Goal: Information Seeking & Learning: Learn about a topic

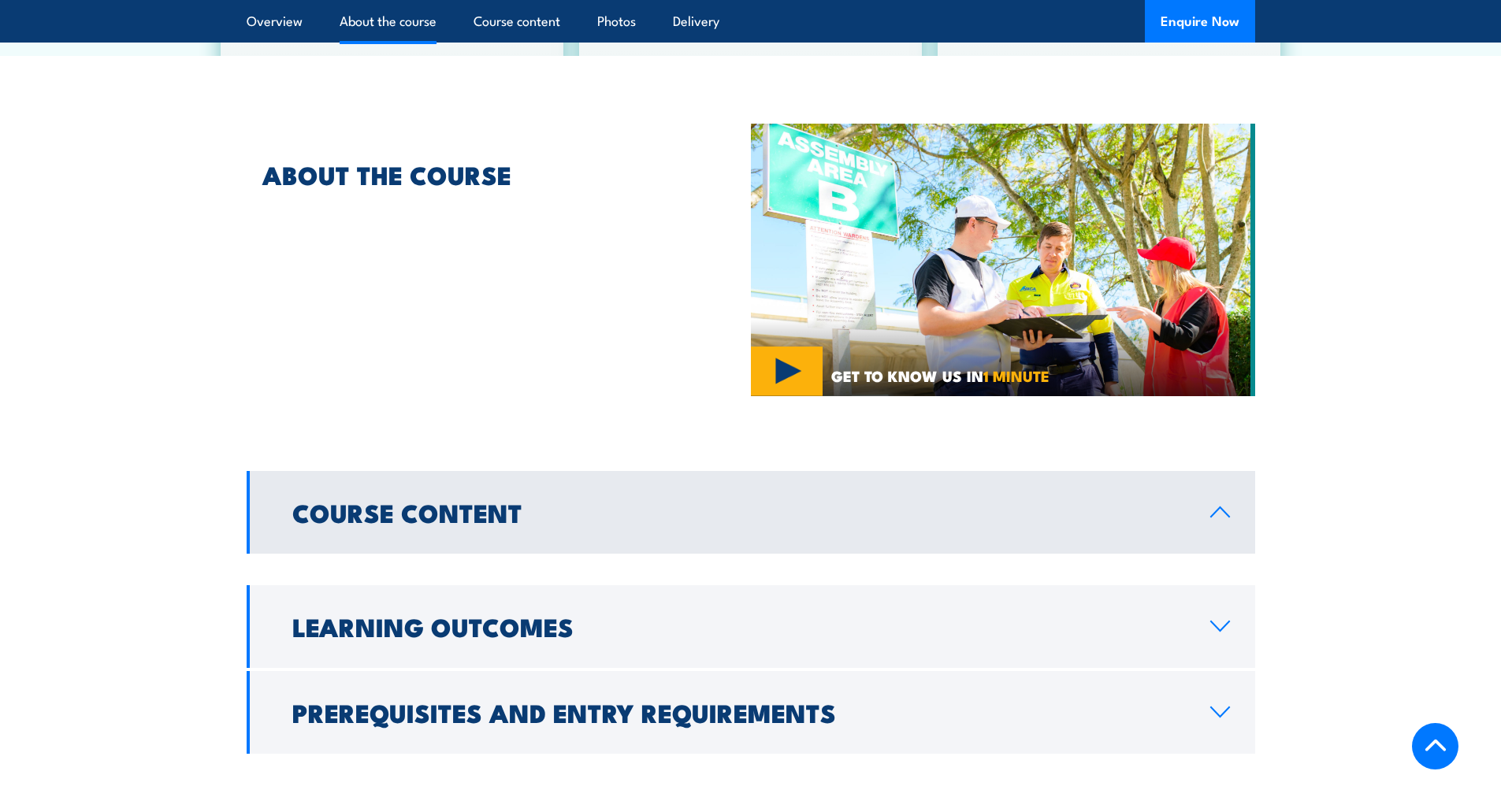
scroll to position [867, 0]
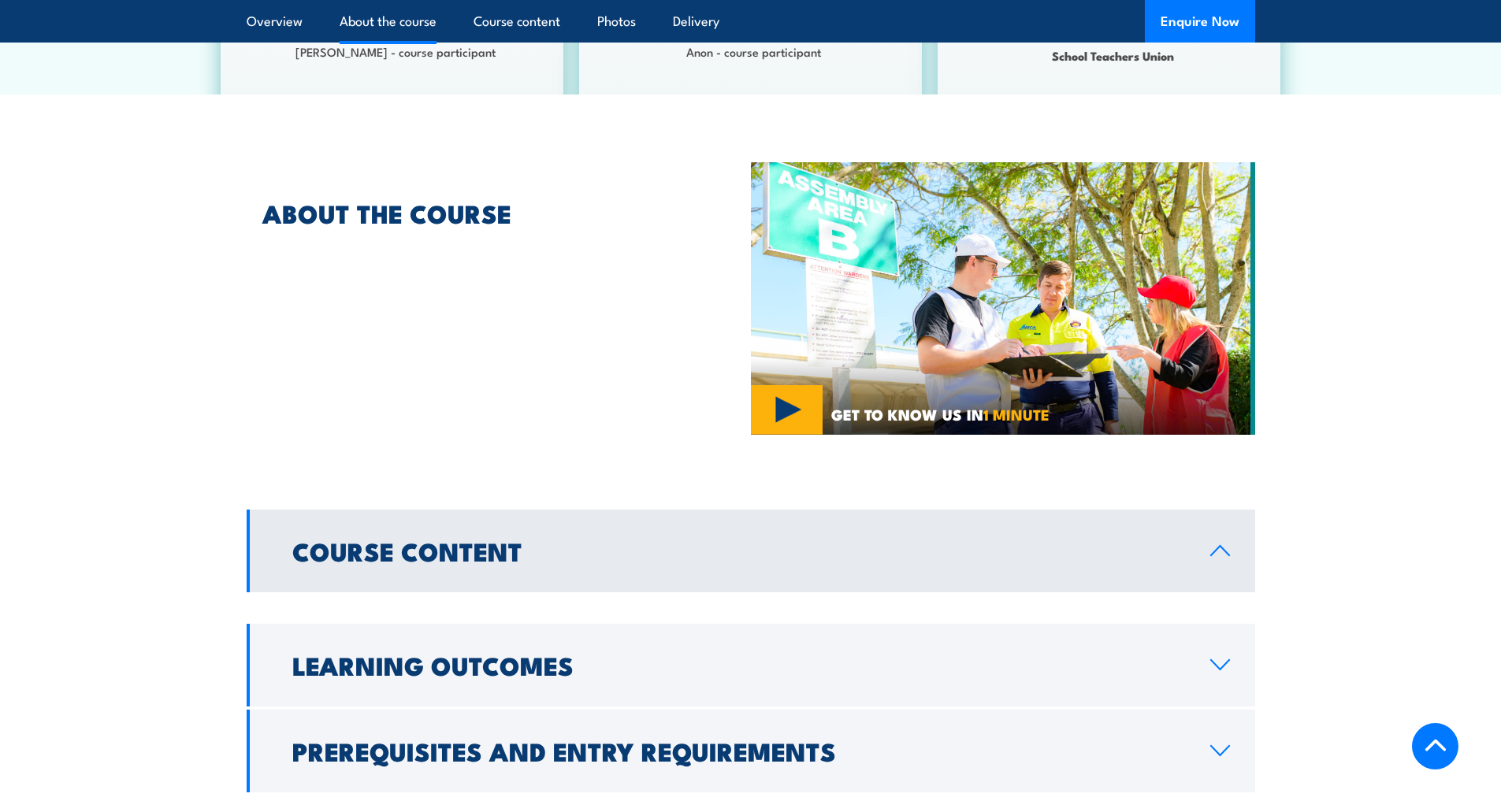
click at [473, 540] on h2 "Course Content" at bounding box center [739, 550] width 893 height 22
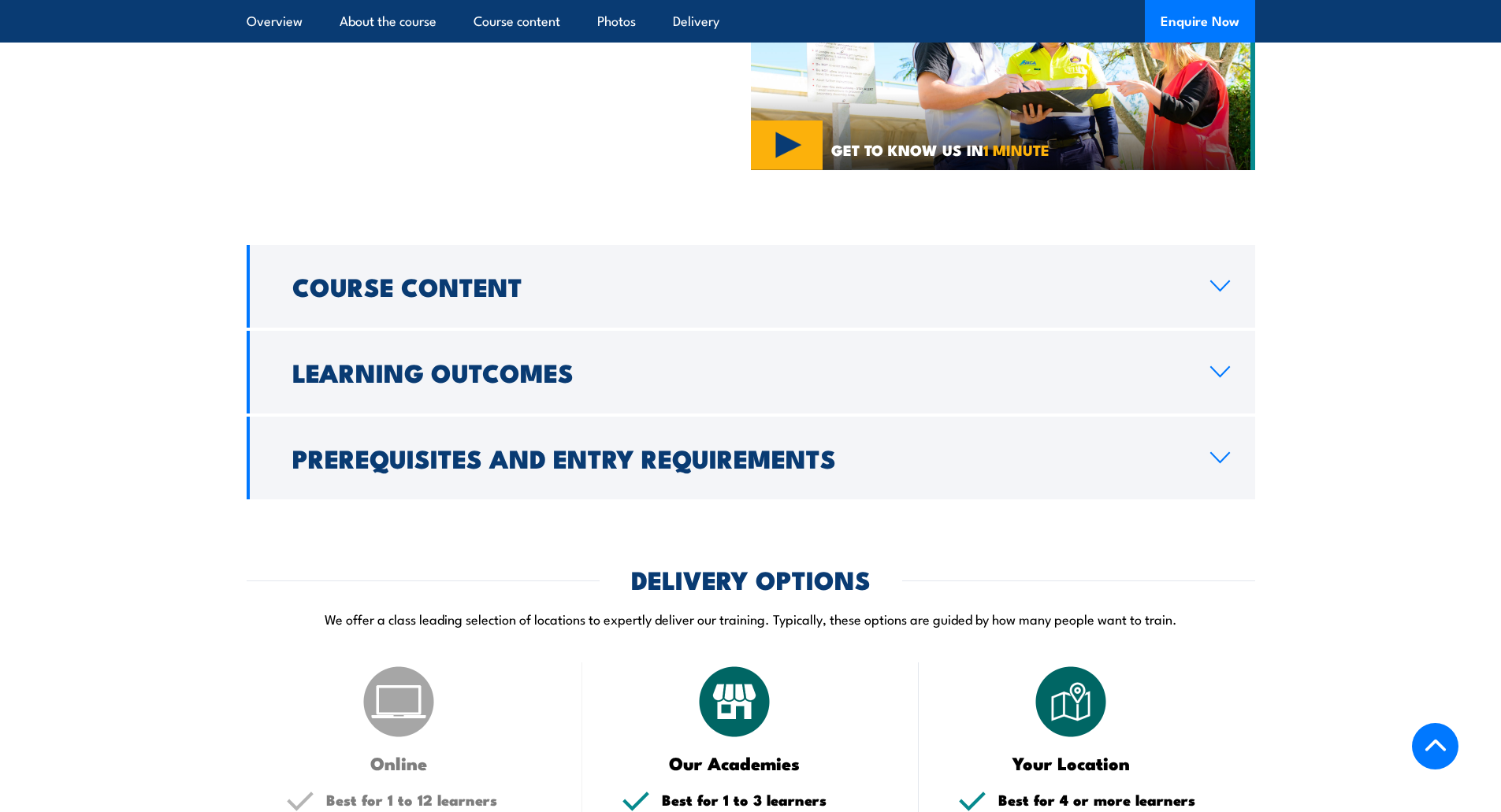
scroll to position [1103, 0]
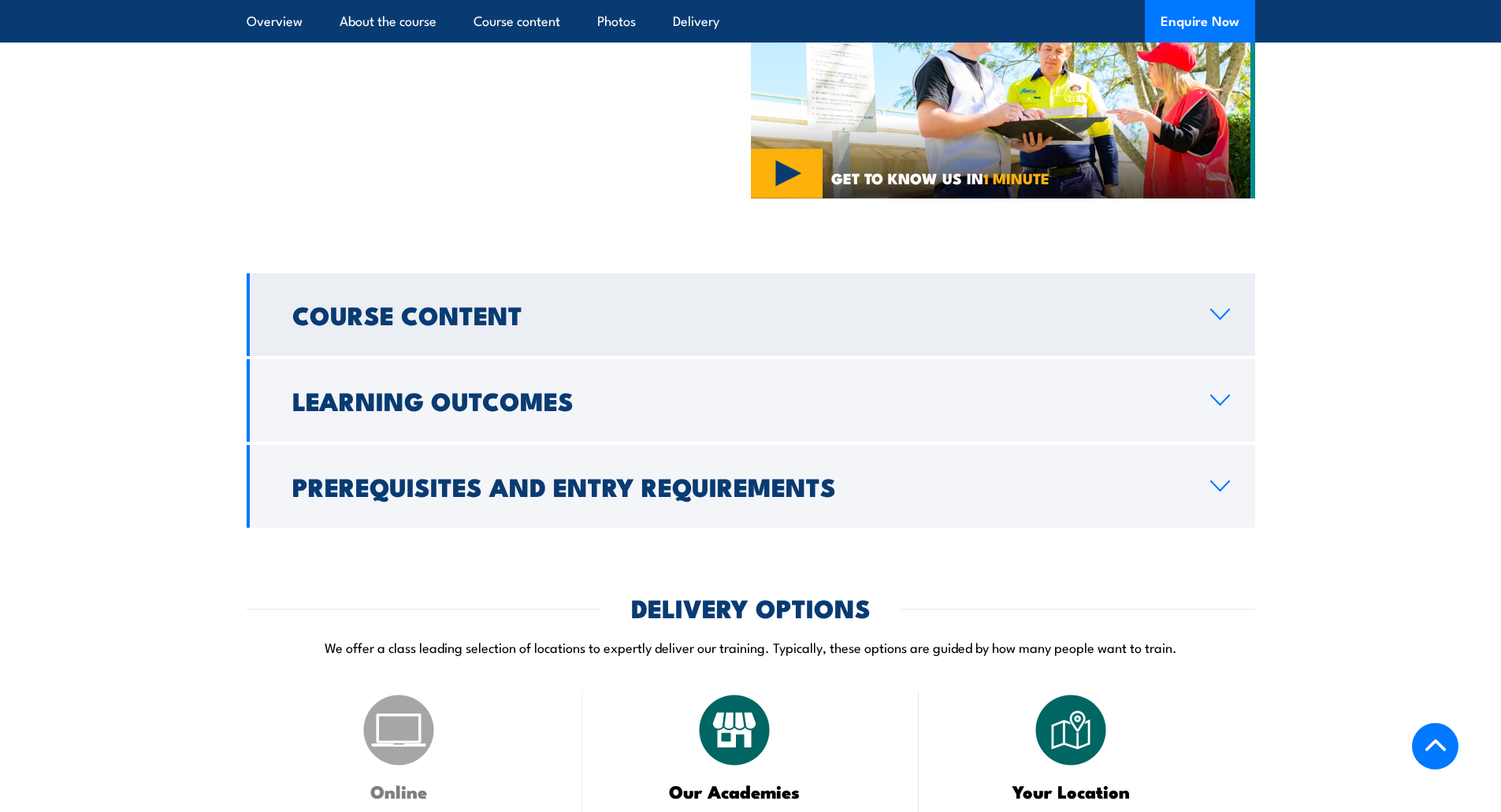
click at [555, 308] on h2 "Course Content" at bounding box center [739, 313] width 893 height 22
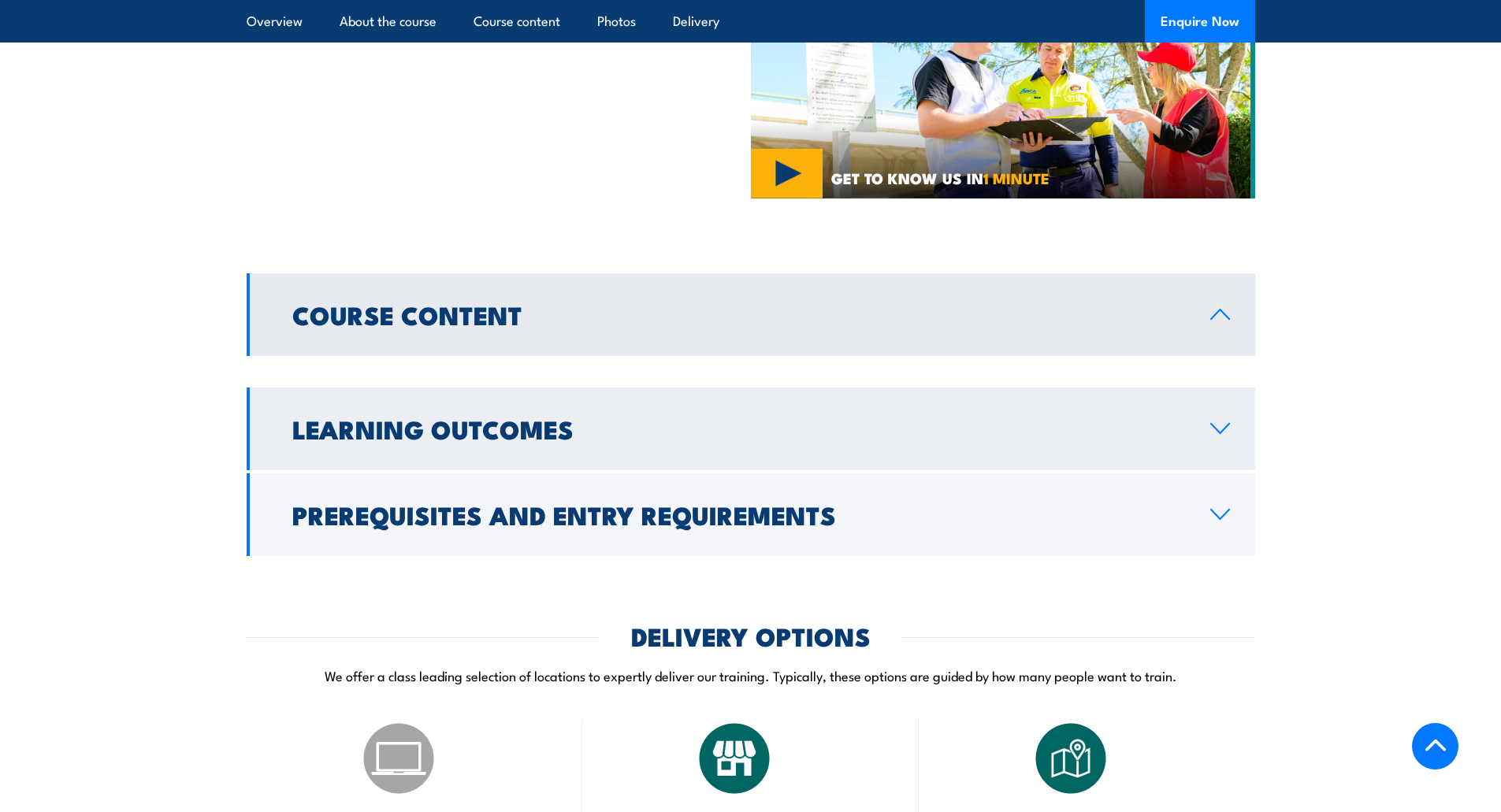
click at [551, 418] on h2 "Learning Outcomes" at bounding box center [739, 428] width 893 height 22
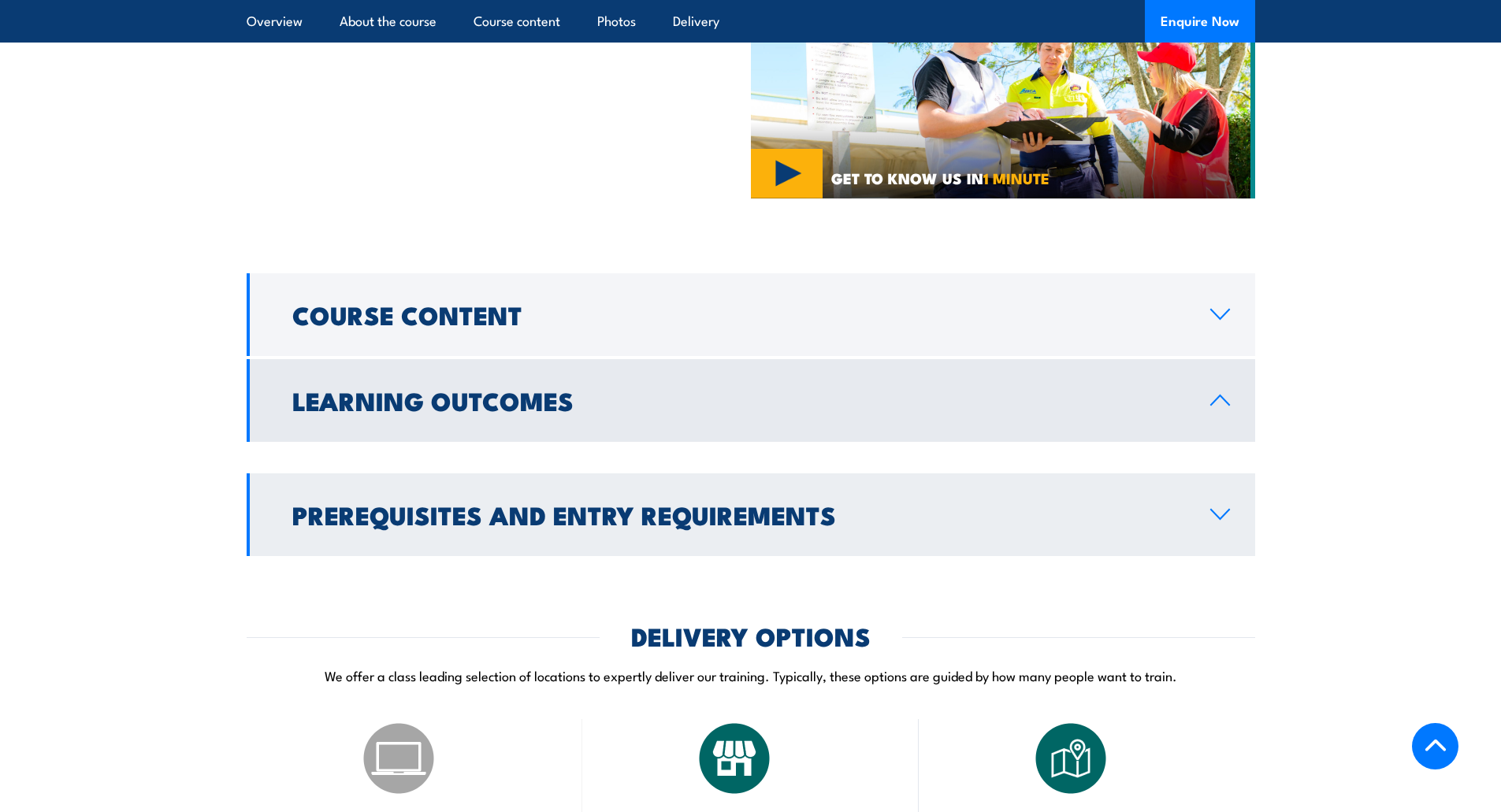
click at [641, 503] on h2 "Prerequisites and Entry Requirements" at bounding box center [739, 514] width 893 height 22
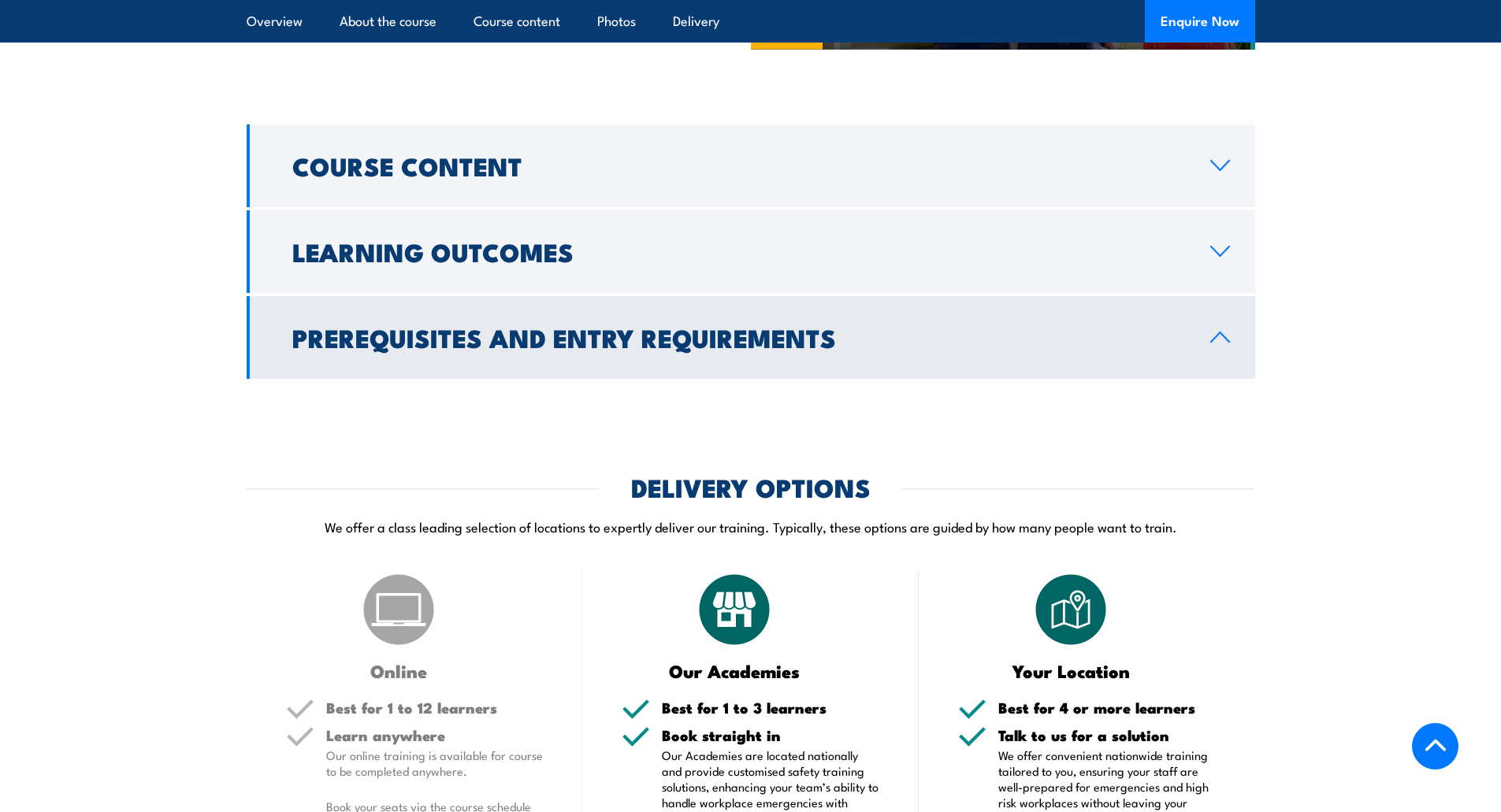
scroll to position [1497, 0]
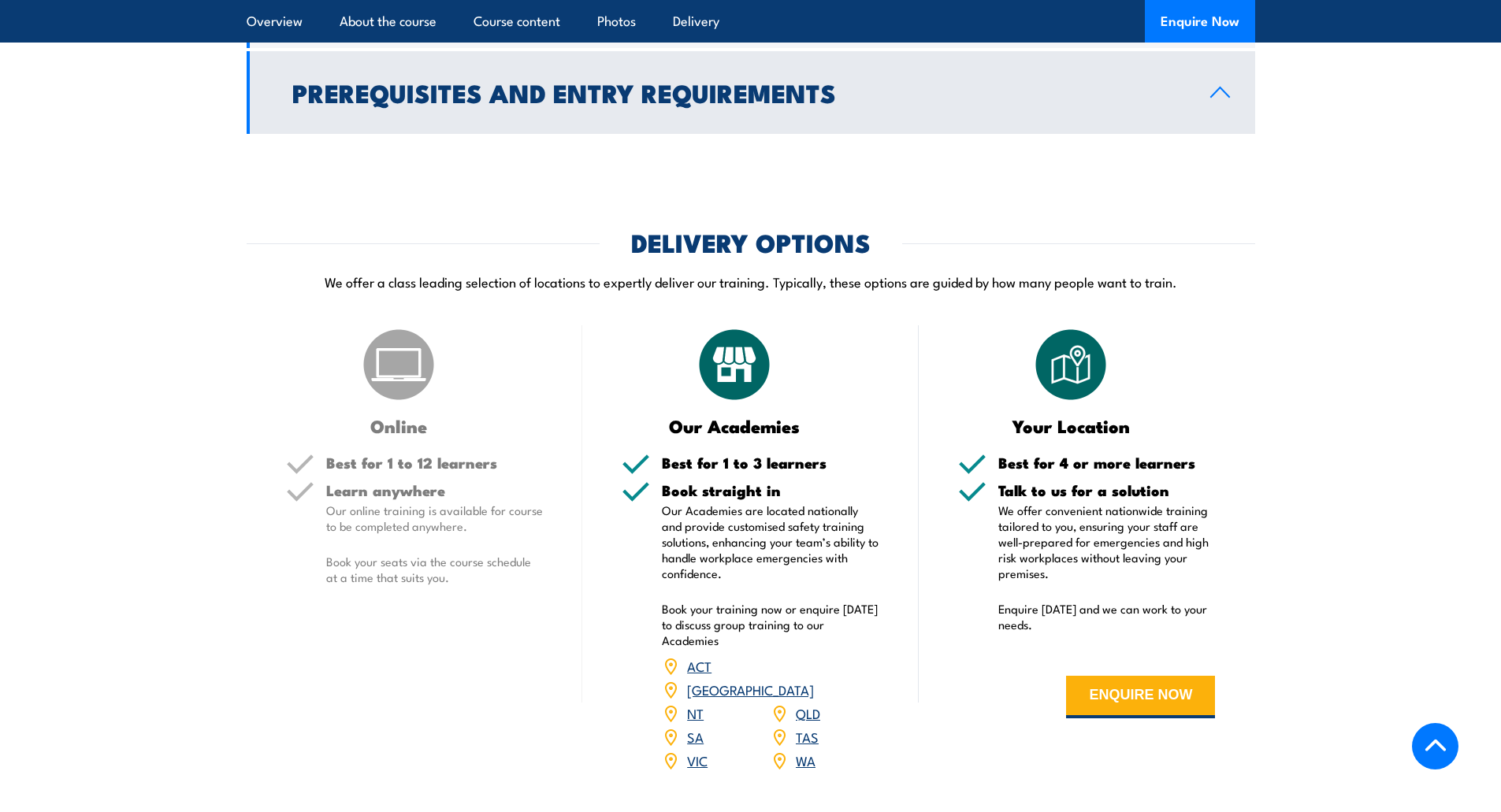
click at [699, 751] on link "VIC" at bounding box center [697, 760] width 21 height 19
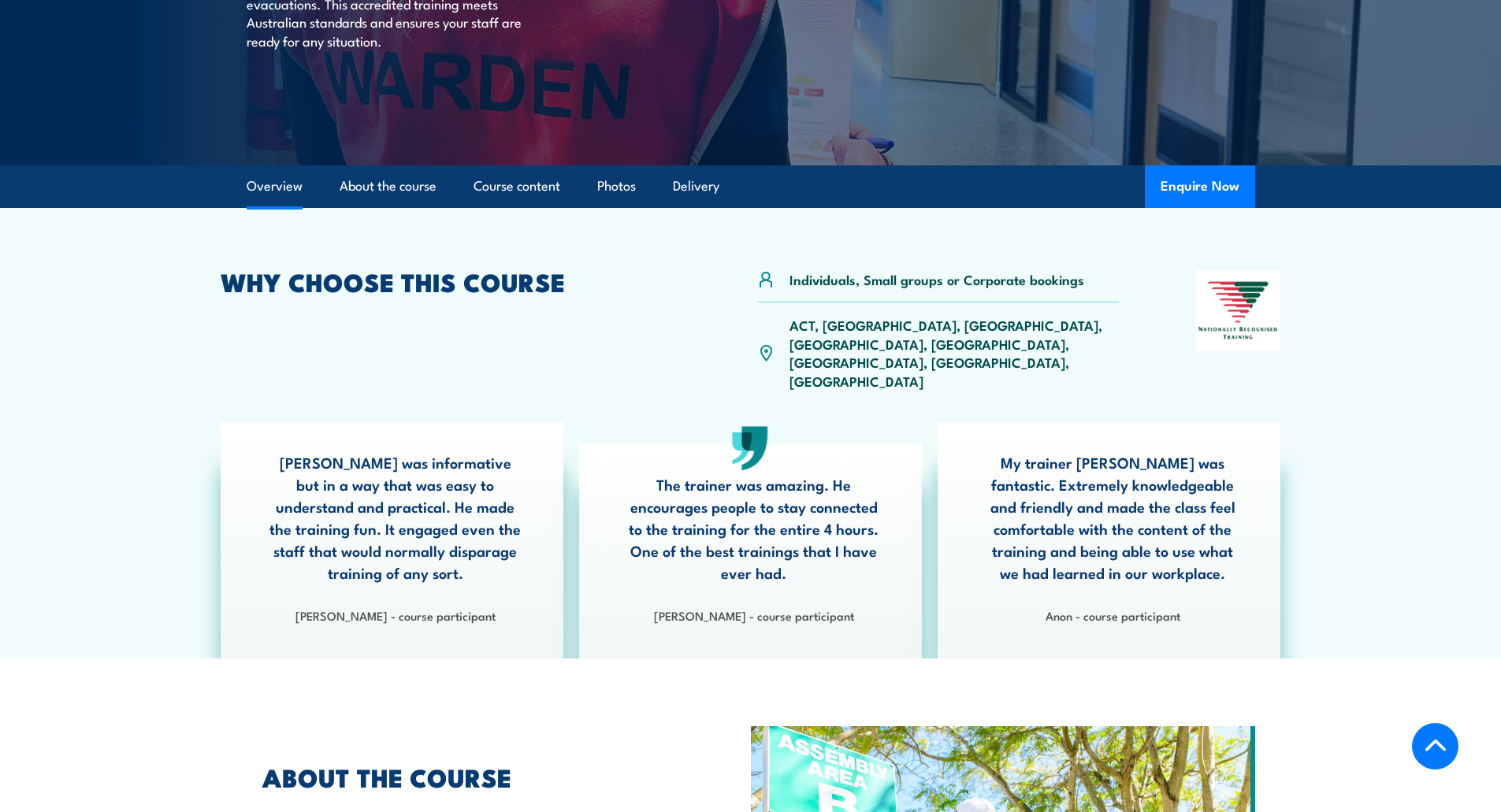
scroll to position [236, 0]
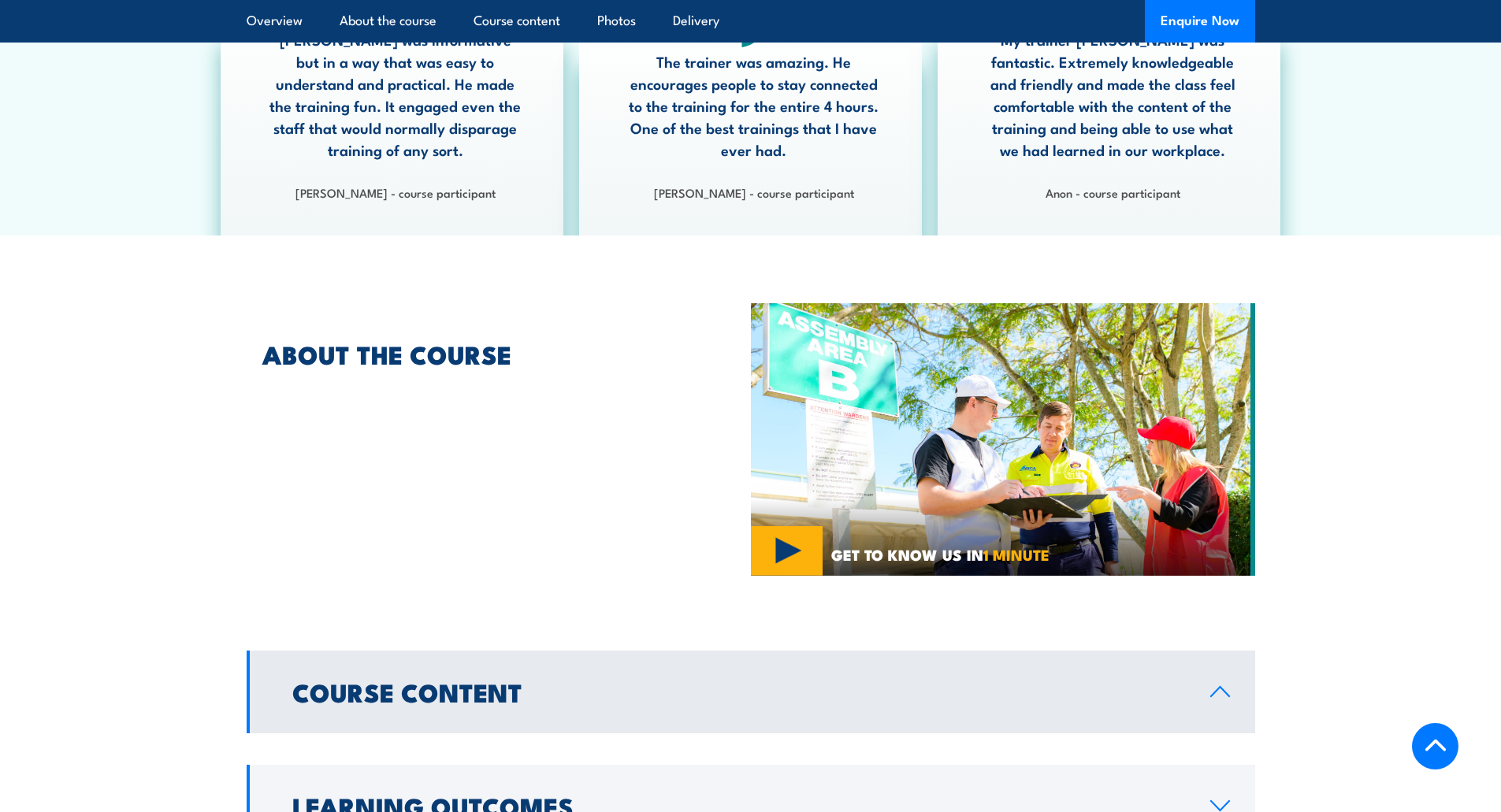
click at [528, 681] on h2 "Course Content" at bounding box center [739, 692] width 893 height 22
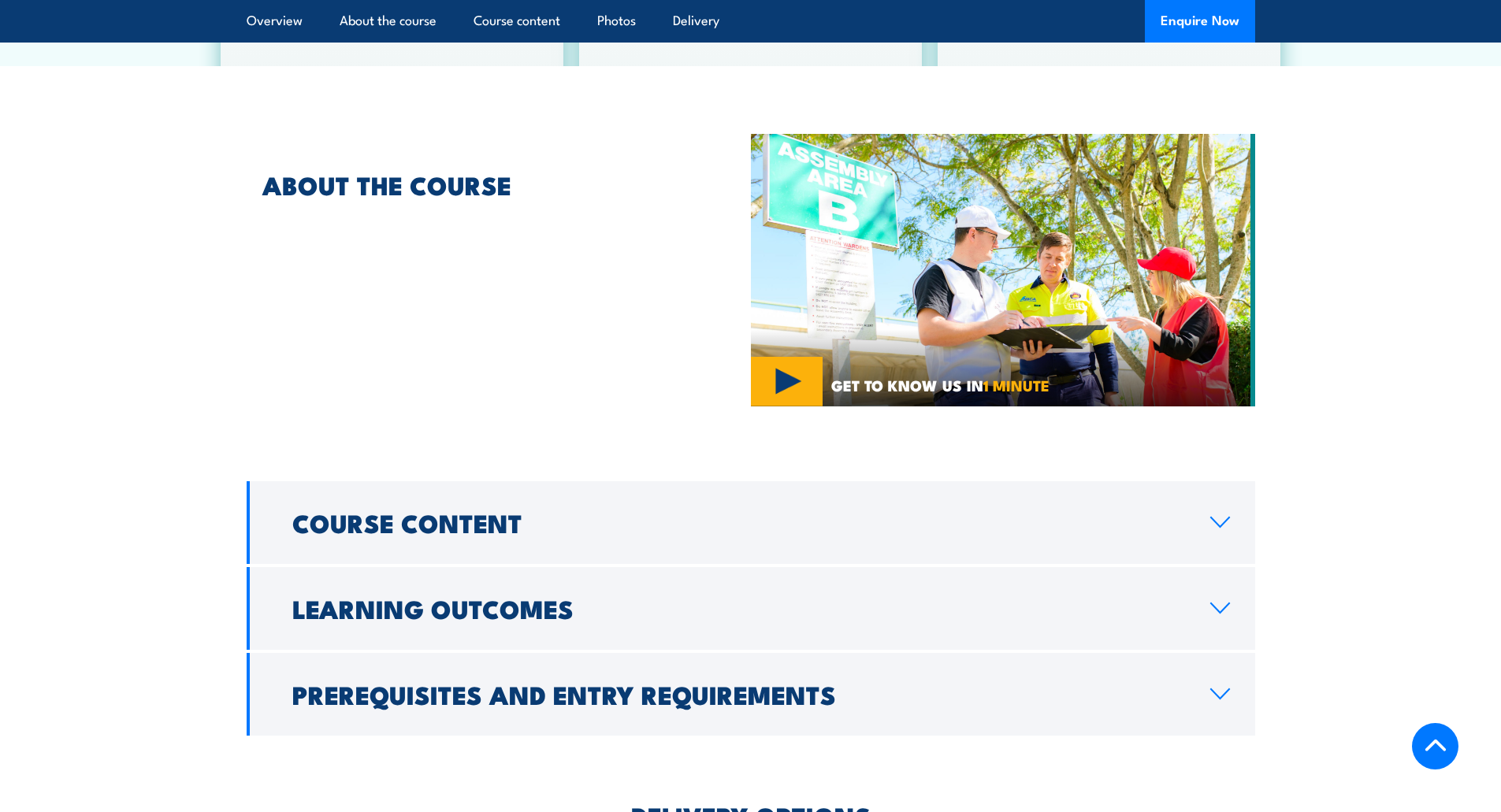
scroll to position [1103, 0]
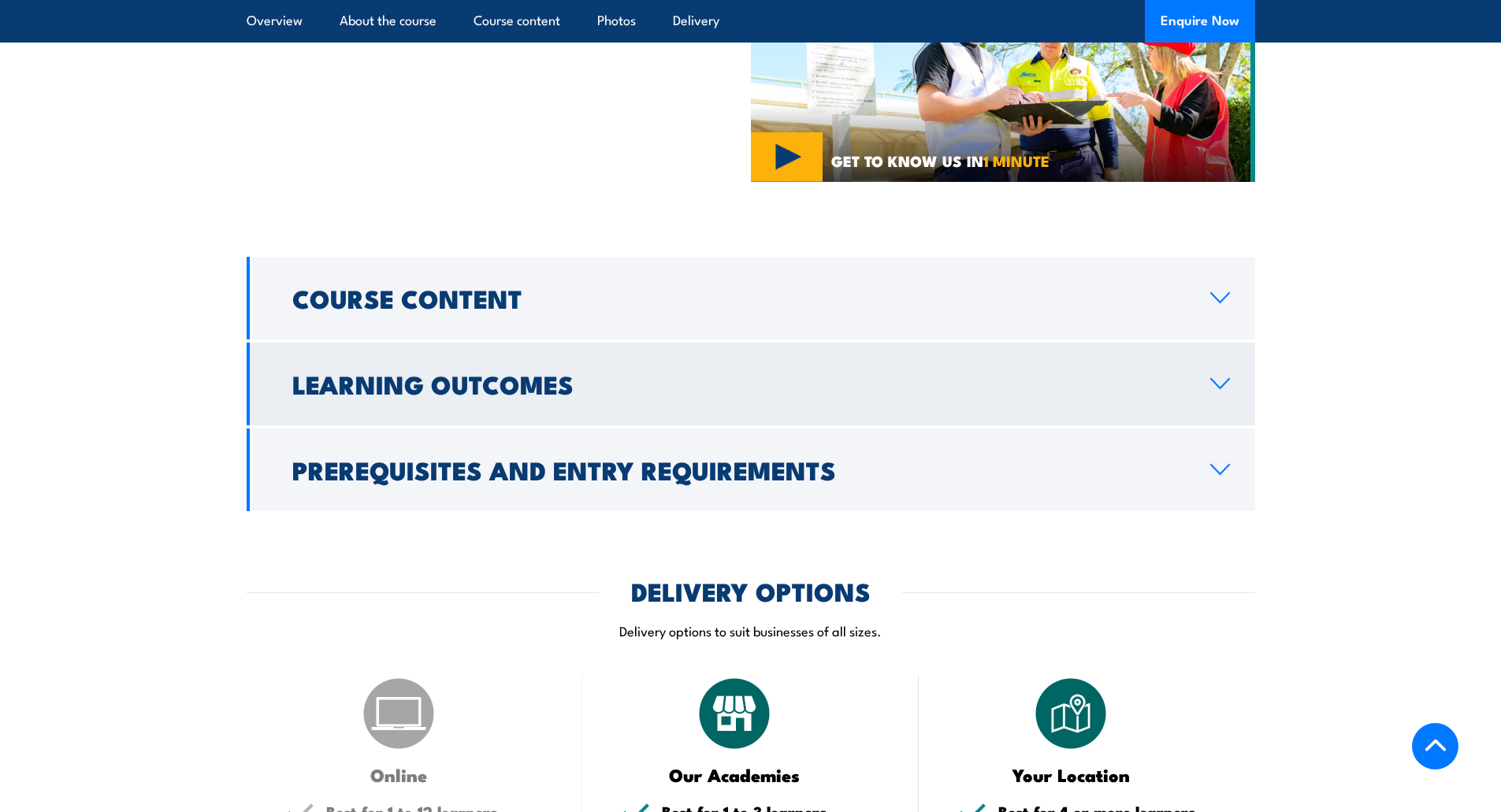
click at [565, 373] on h2 "Learning Outcomes" at bounding box center [739, 383] width 893 height 22
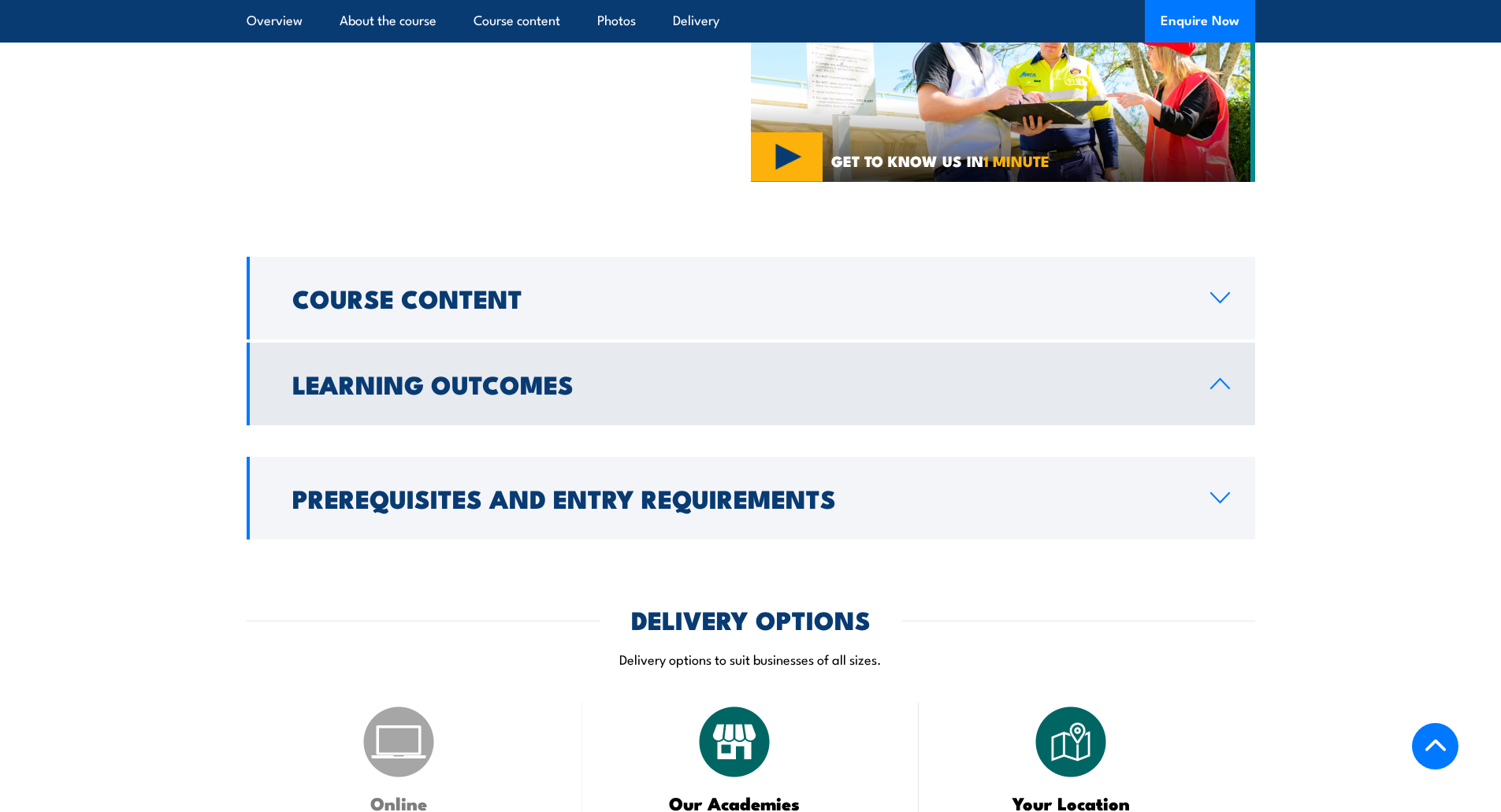
click at [561, 373] on h2 "Learning Outcomes" at bounding box center [739, 383] width 893 height 22
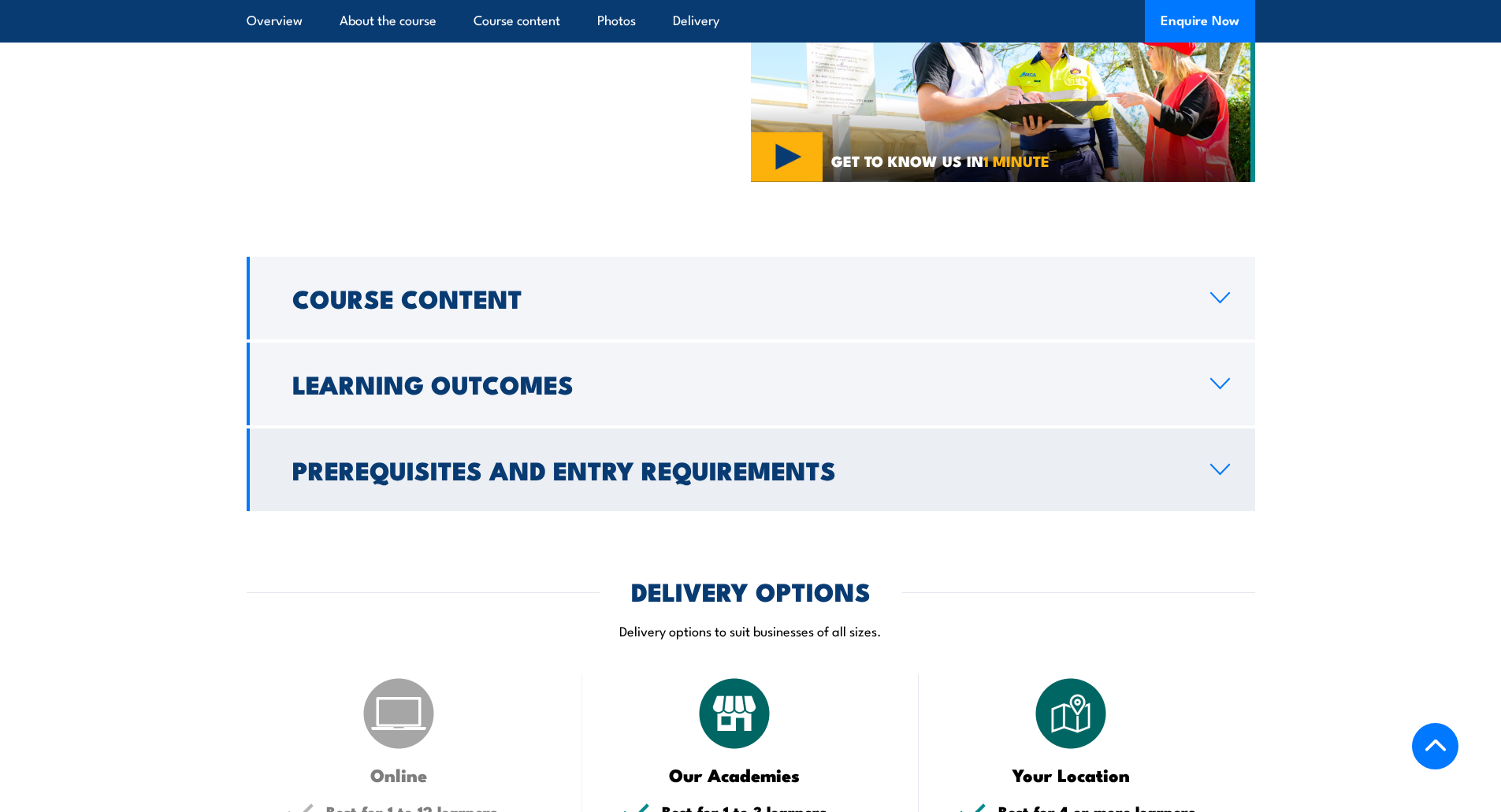
click at [553, 458] on h2 "Prerequisites and Entry Requirements" at bounding box center [739, 469] width 893 height 22
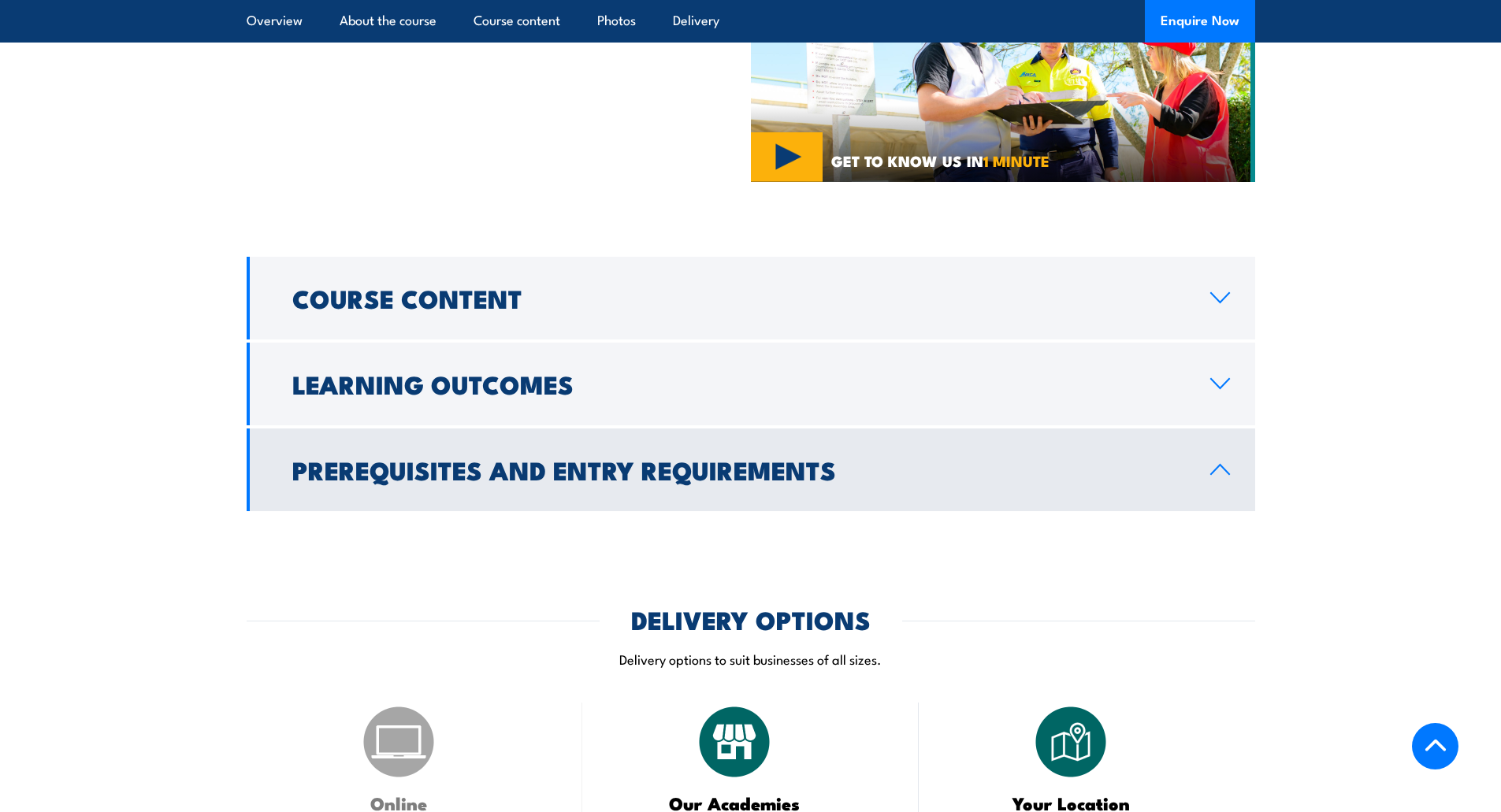
click at [551, 458] on h2 "Prerequisites and Entry Requirements" at bounding box center [739, 469] width 893 height 22
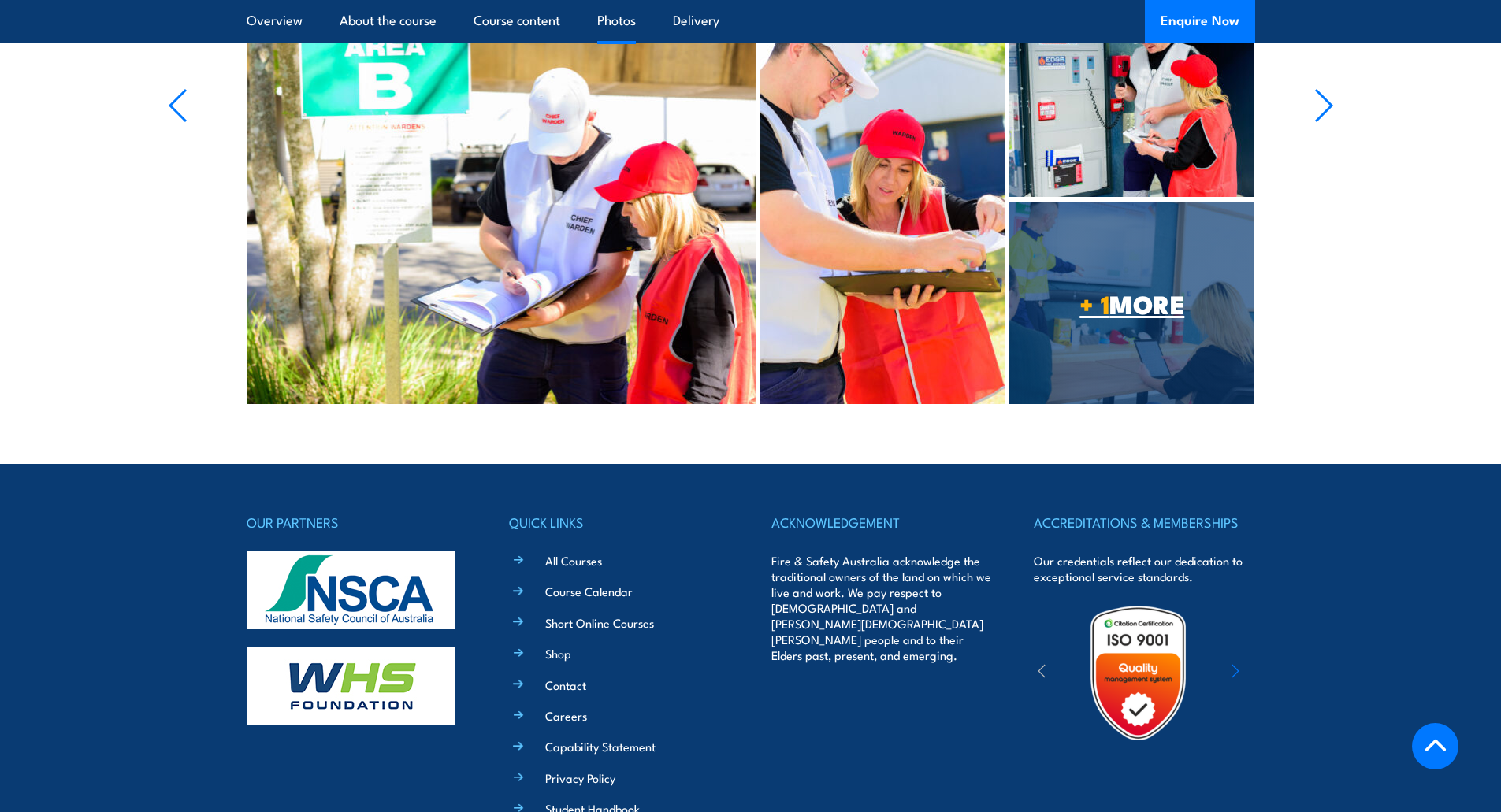
scroll to position [2539, 0]
